Goal: Communication & Community: Answer question/provide support

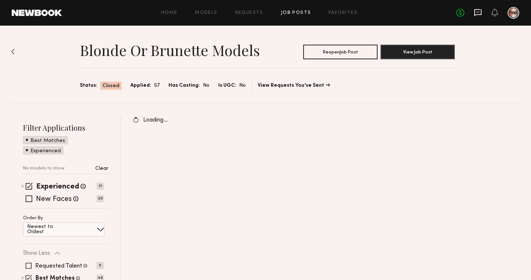
click at [479, 13] on icon at bounding box center [478, 12] width 8 height 8
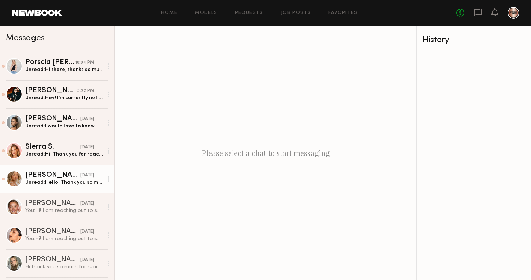
click at [64, 185] on div "Unread: Hello! Thank you so much for your offer, but unfortunately I worked on …" at bounding box center [64, 182] width 78 height 7
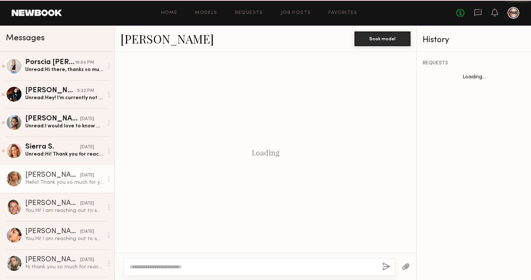
scroll to position [240, 0]
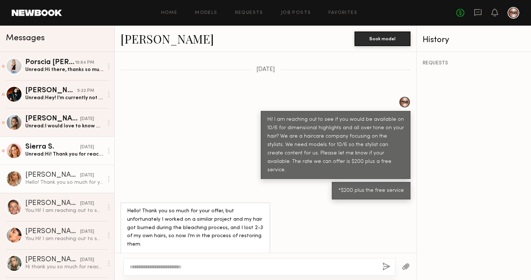
click at [66, 153] on div "Unread: Hi! Thank you for reaching out! Unfortunately I will be in Portland tha…" at bounding box center [64, 154] width 78 height 7
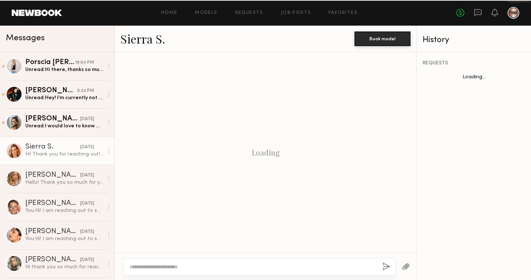
scroll to position [178, 0]
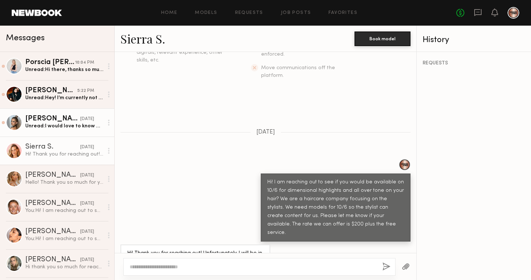
click at [66, 126] on div "Unread: I would love to know more details:)" at bounding box center [64, 126] width 78 height 7
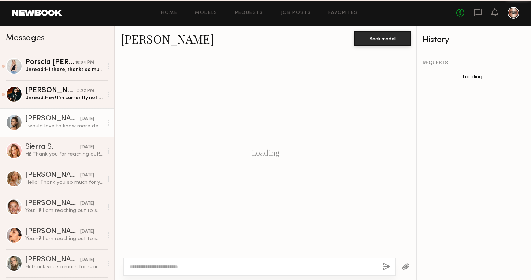
scroll to position [190, 0]
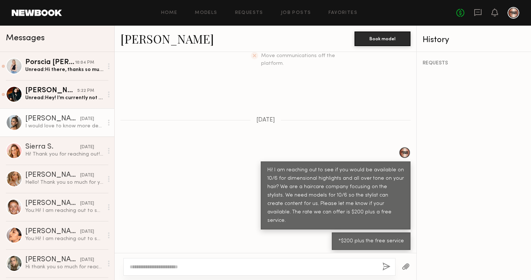
click at [152, 42] on link "Alinka N." at bounding box center [167, 39] width 93 height 16
click at [62, 94] on div "Erika U." at bounding box center [51, 90] width 52 height 7
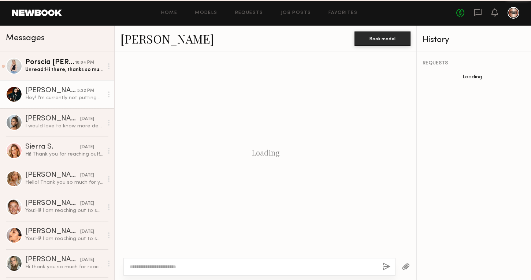
scroll to position [215, 0]
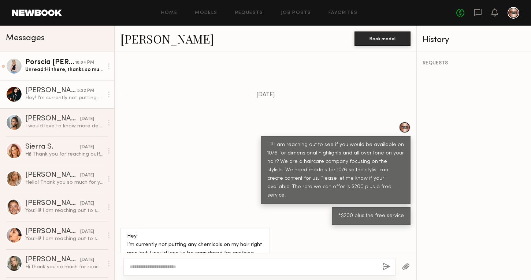
click at [57, 75] on link "Porscia E. 10:04 PM Unread: Hi there, thanks so much for reaching out. I recent…" at bounding box center [57, 66] width 114 height 28
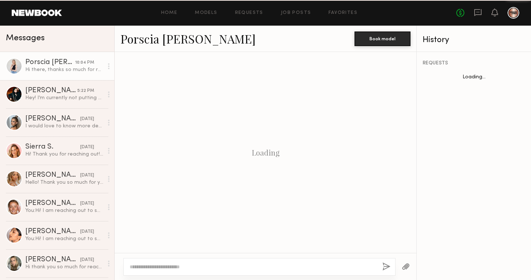
scroll to position [186, 0]
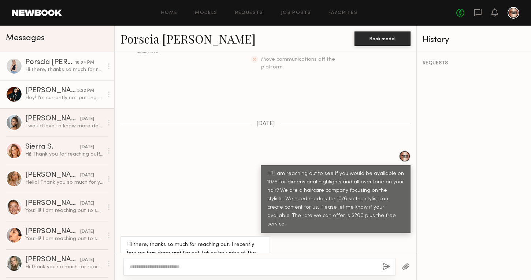
click at [48, 96] on div "Hey! I’m currently not putting any chemicals on my hair right now, but I would …" at bounding box center [64, 98] width 78 height 7
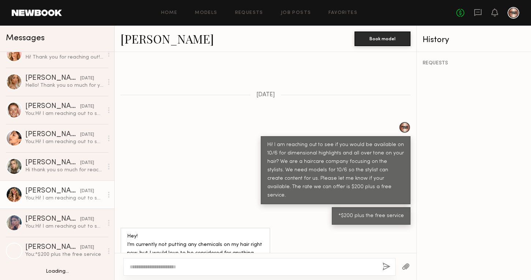
scroll to position [114, 0]
